Goal: Submit feedback/report problem

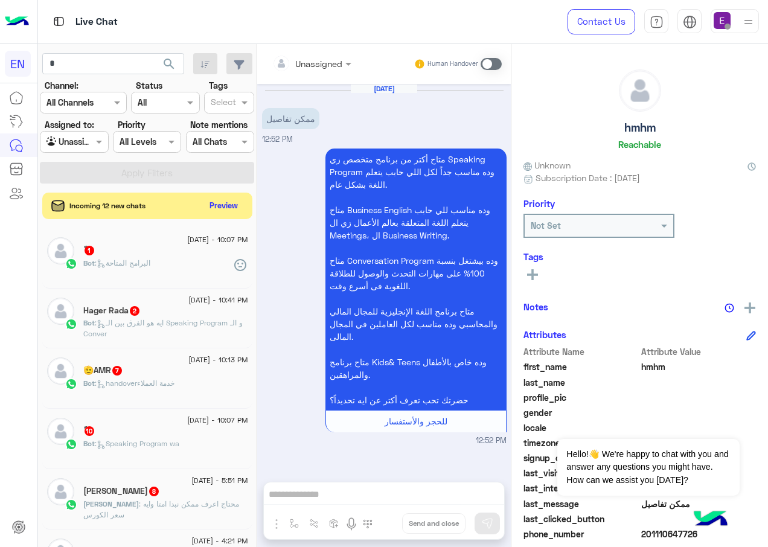
scroll to position [187, 0]
